Goal: Task Accomplishment & Management: Use online tool/utility

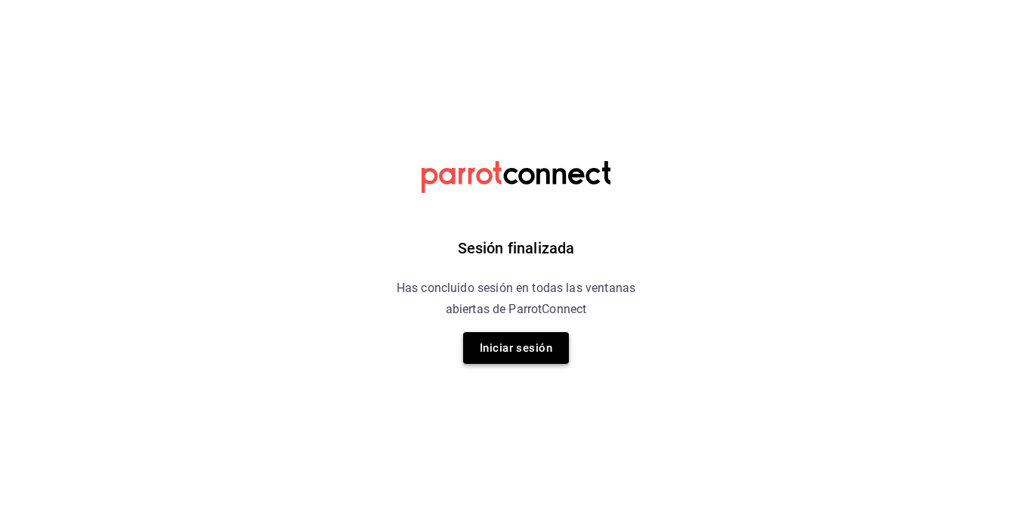
click at [512, 356] on button "Iniciar sesión" at bounding box center [516, 348] width 106 height 32
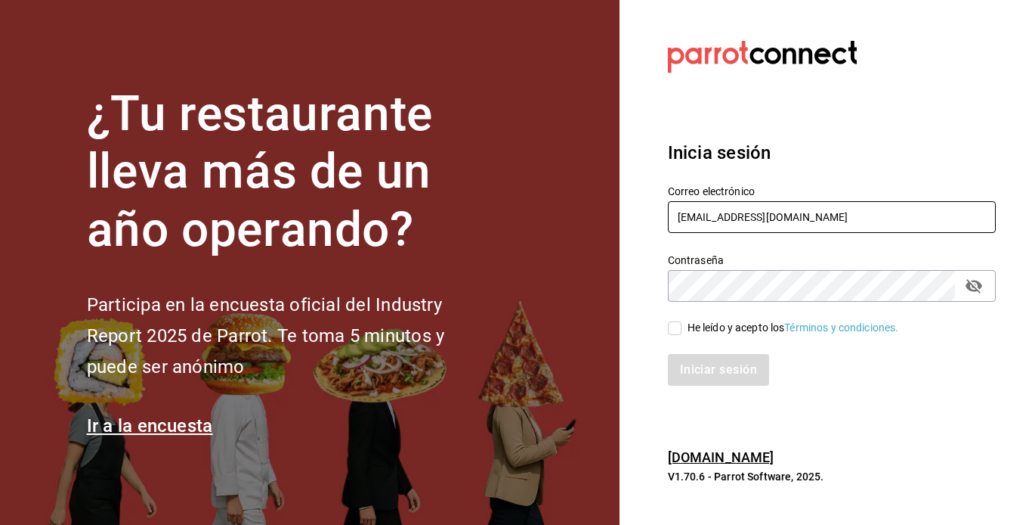
drag, startPoint x: 733, startPoint y: 209, endPoint x: 565, endPoint y: 240, distance: 170.6
click at [565, 240] on div "¿Tu restaurante lleva más de un año operando? Participa en la encuesta oficial …" at bounding box center [516, 262] width 1032 height 525
type input "[EMAIL_ADDRESS][DOMAIN_NAME]"
click at [676, 329] on input "He leído y acepto los Términos y condiciones." at bounding box center [675, 328] width 14 height 14
checkbox input "true"
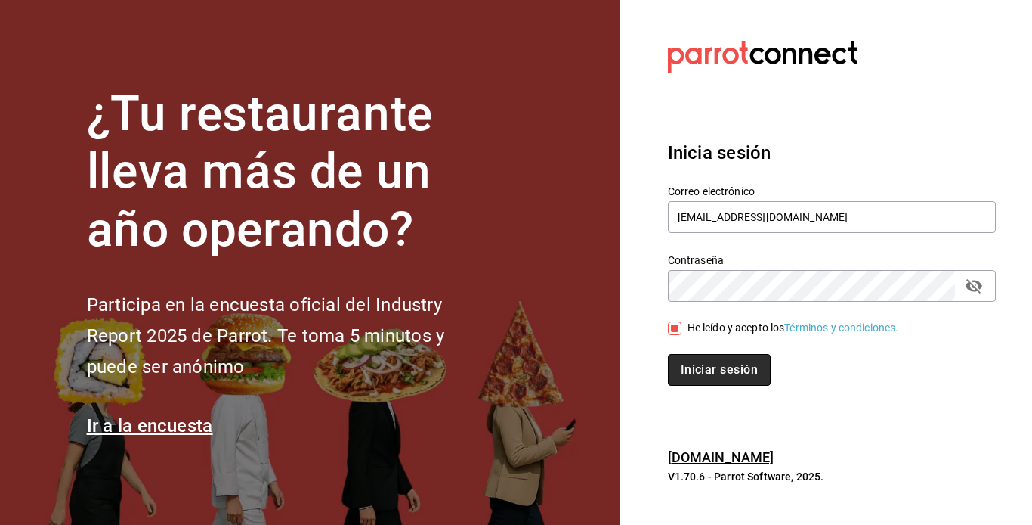
click at [708, 365] on button "Iniciar sesión" at bounding box center [719, 370] width 103 height 32
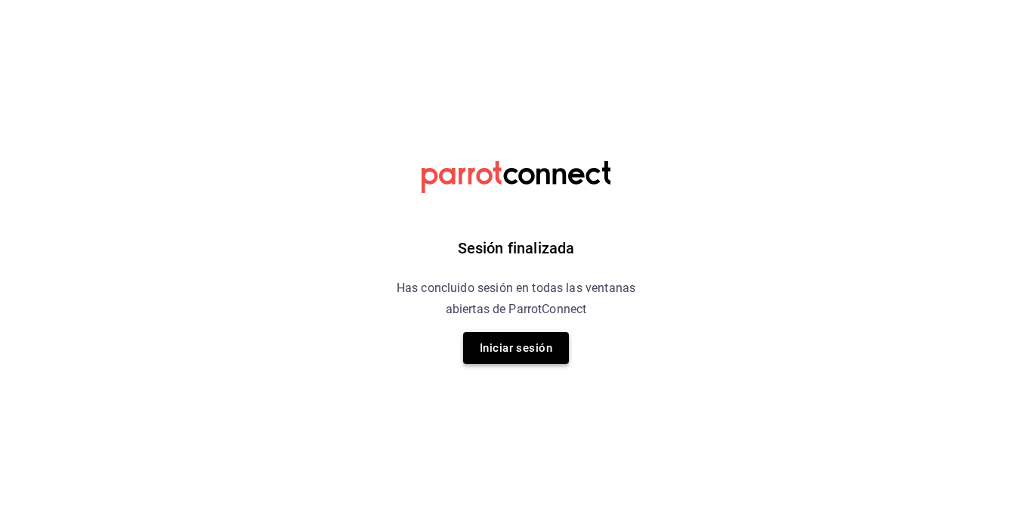
click at [545, 335] on button "Iniciar sesión" at bounding box center [516, 348] width 106 height 32
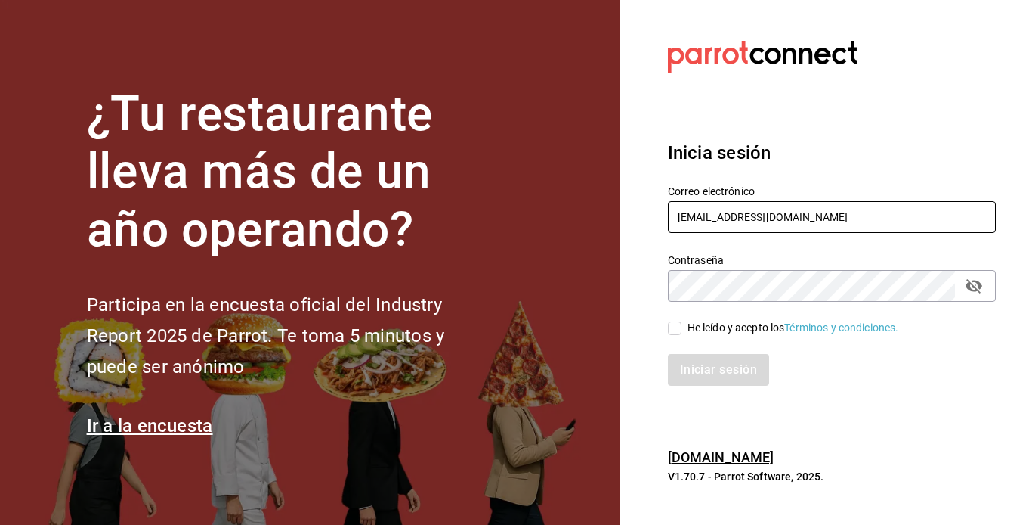
drag, startPoint x: 733, startPoint y: 218, endPoint x: 584, endPoint y: 221, distance: 148.9
click at [584, 221] on div "¿Tu restaurante lleva más de un año operando? Participa en la encuesta oficial …" at bounding box center [516, 262] width 1032 height 525
type input "[EMAIL_ADDRESS][DOMAIN_NAME]"
click at [676, 322] on input "He leído y acepto los Términos y condiciones." at bounding box center [675, 328] width 14 height 14
checkbox input "true"
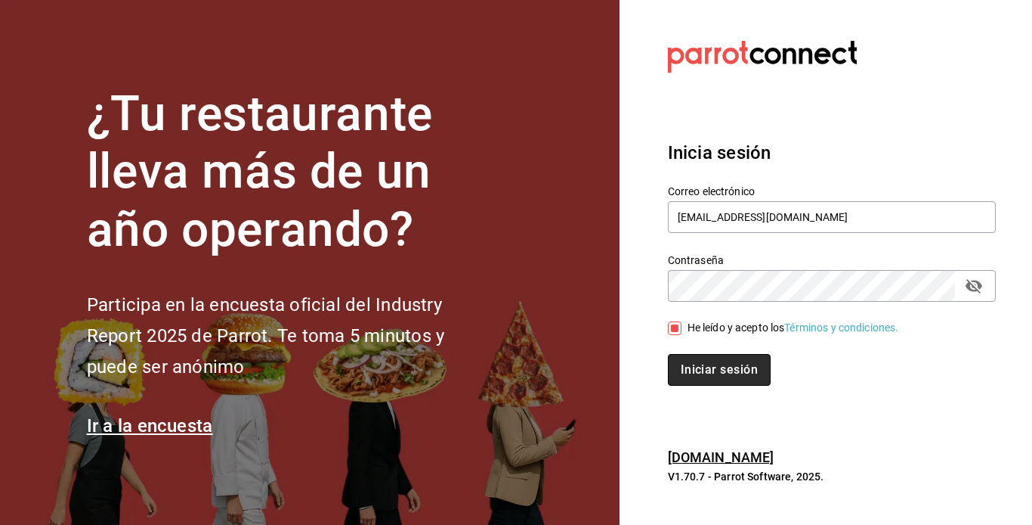
click at [707, 364] on button "Iniciar sesión" at bounding box center [719, 370] width 103 height 32
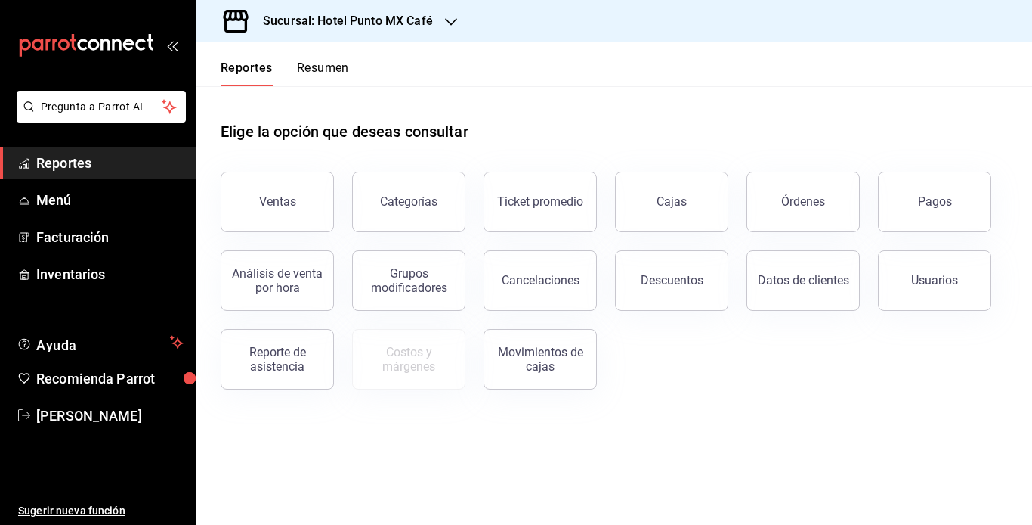
click at [400, 35] on div "Sucursal: Hotel Punto MX Café" at bounding box center [336, 21] width 255 height 42
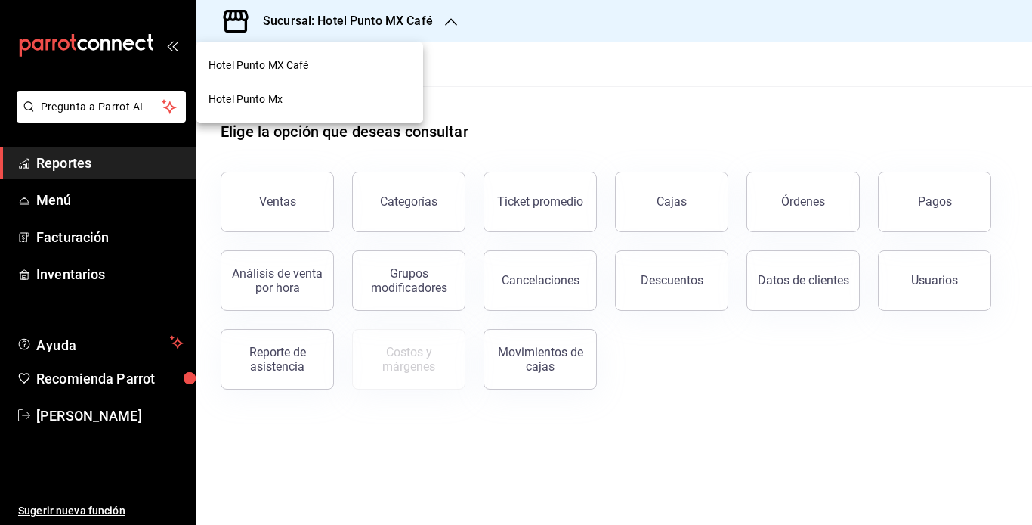
click at [300, 89] on div "Hotel Punto Mx" at bounding box center [310, 99] width 227 height 34
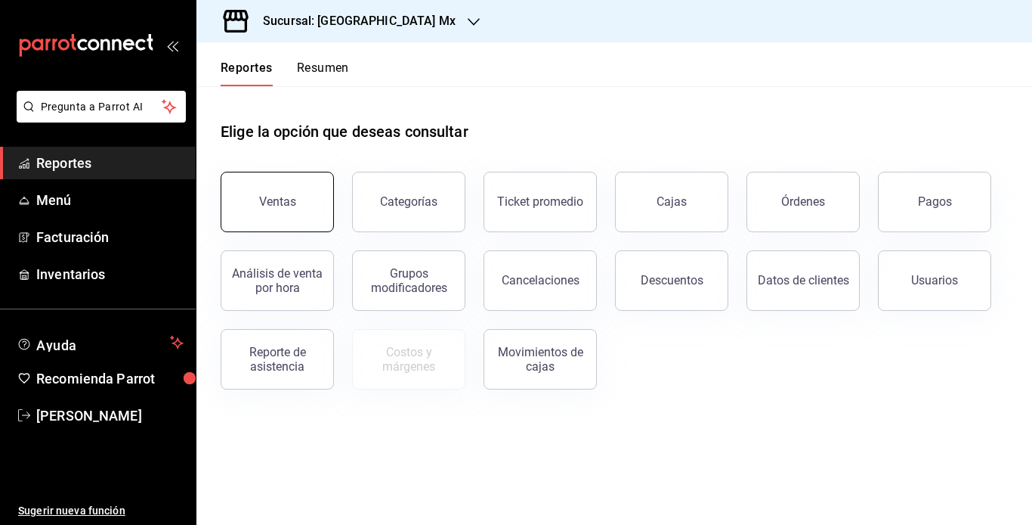
click at [269, 180] on button "Ventas" at bounding box center [277, 202] width 113 height 60
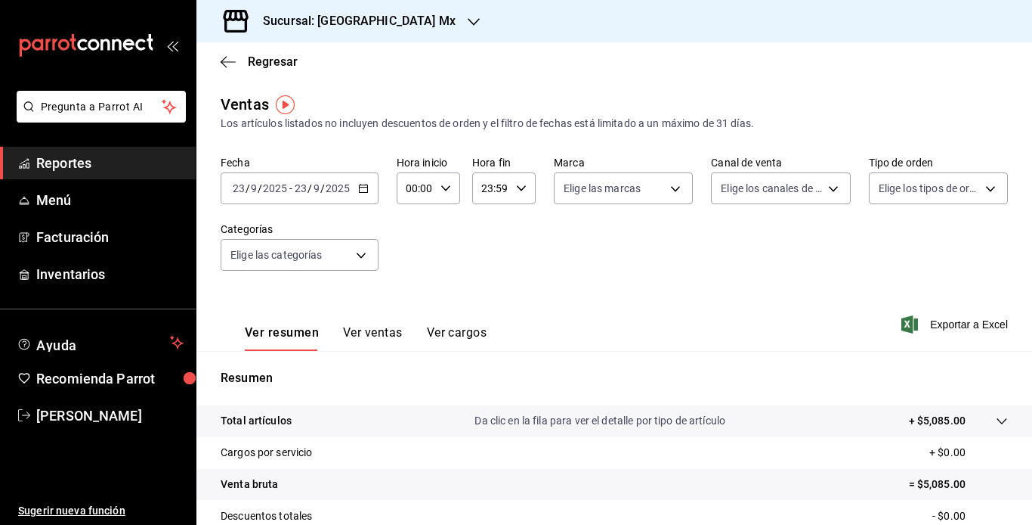
click at [279, 190] on input "2025" at bounding box center [275, 188] width 26 height 12
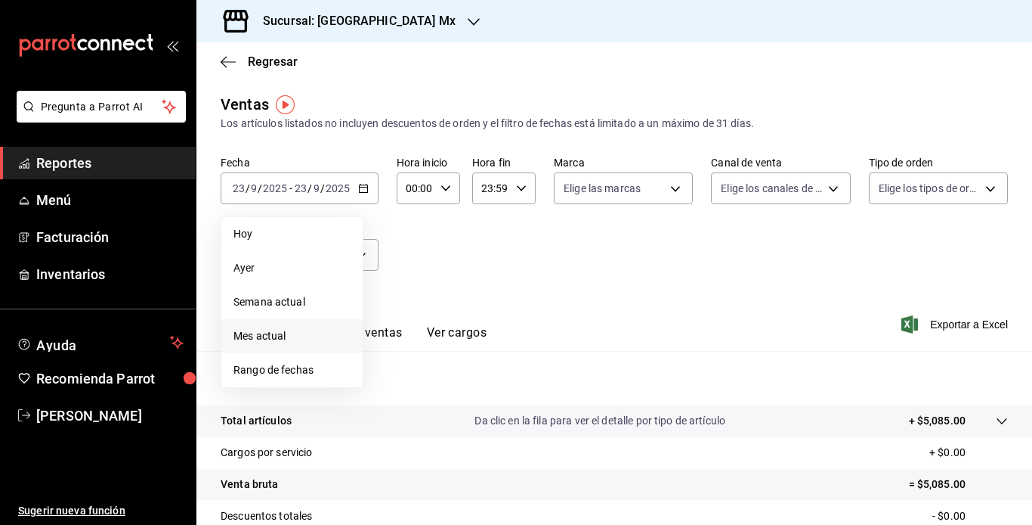
click at [272, 335] on span "Mes actual" at bounding box center [292, 336] width 117 height 16
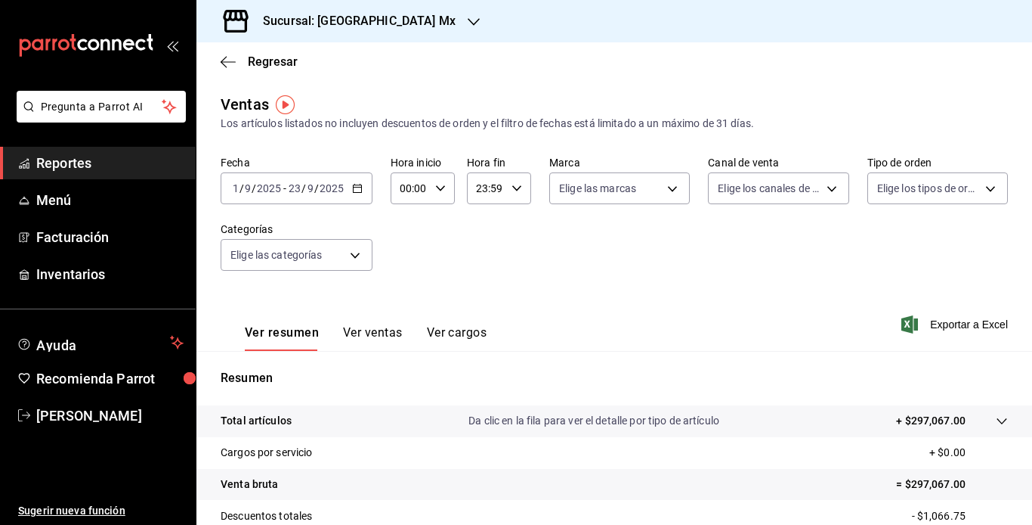
click at [158, 164] on span "Reportes" at bounding box center [109, 163] width 147 height 20
